Goal: Information Seeking & Learning: Learn about a topic

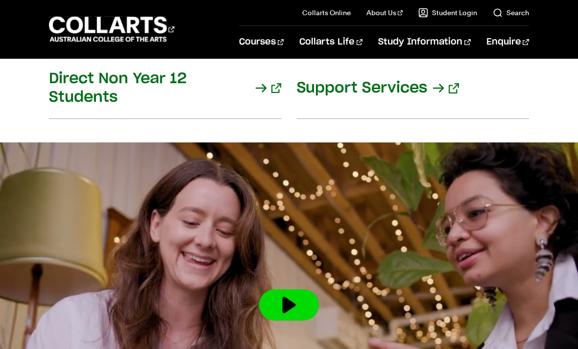
scroll to position [1396, 0]
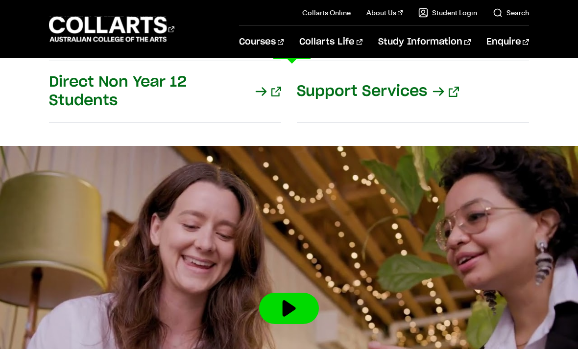
click at [55, 157] on link "Graphic & Digital Design" at bounding box center [103, 163] width 109 height 12
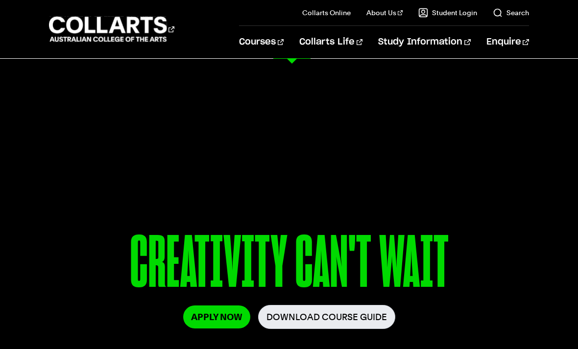
click at [311, 253] on link "Circus Arts" at bounding box center [350, 252] width 109 height 12
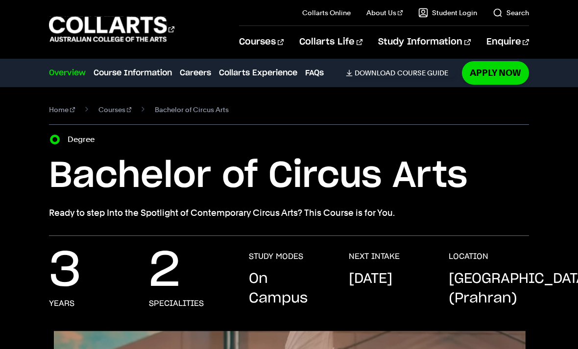
click at [259, 78] on link "Collarts Experience" at bounding box center [258, 73] width 78 height 12
